Goal: Find specific page/section: Find specific page/section

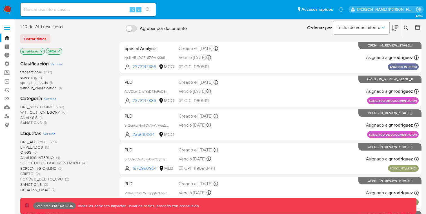
click at [5, 26] on span at bounding box center [7, 25] width 6 height 1
click at [0, 0] on input "checkbox" at bounding box center [0, 0] width 0 height 0
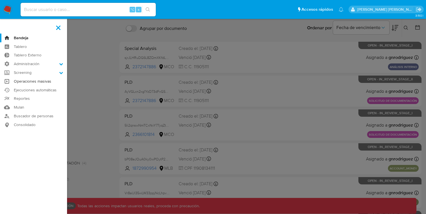
click at [39, 83] on link "Operaciones masivas" at bounding box center [33, 81] width 67 height 9
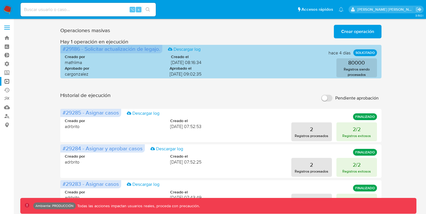
click at [70, 51] on span "#29186 - Solicitar actualización de legajo." at bounding box center [111, 49] width 97 height 8
